Goal: Check status: Check status

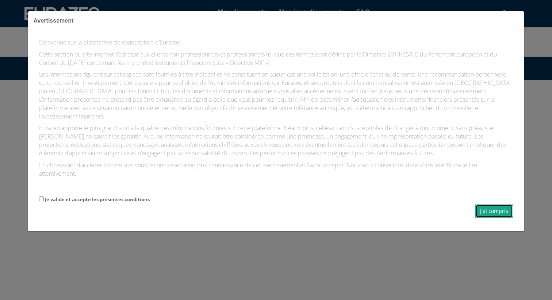
click at [490, 212] on button "J'ai compris" at bounding box center [494, 211] width 38 height 13
click at [41, 198] on input "Je valide et accepte les présentes conditions" at bounding box center [41, 199] width 5 height 5
checkbox input "true"
click at [500, 208] on button "J'ai compris" at bounding box center [494, 211] width 38 height 13
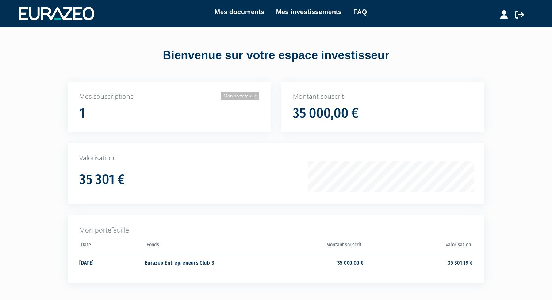
click at [232, 96] on link "Mon portefeuille" at bounding box center [240, 96] width 38 height 8
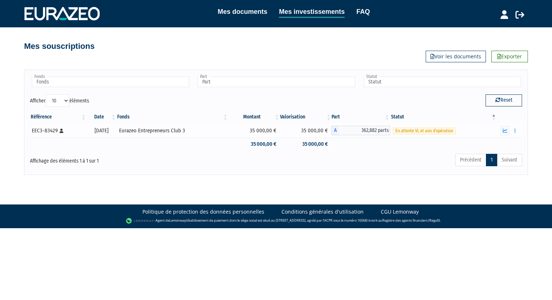
click at [377, 130] on span "362,882 parts" at bounding box center [364, 130] width 51 height 9
click at [504, 131] on icon "button" at bounding box center [505, 130] width 5 height 5
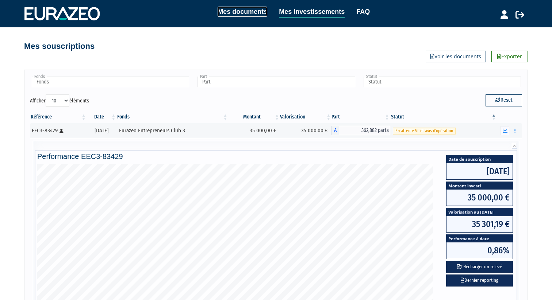
click at [243, 12] on link "Mes documents" at bounding box center [243, 12] width 50 height 10
